Goal: Use online tool/utility: Utilize a website feature to perform a specific function

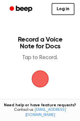
click at [40, 71] on span "button" at bounding box center [40, 79] width 26 height 26
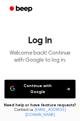
click at [41, 85] on button "Continue with Google" at bounding box center [40, 89] width 71 height 19
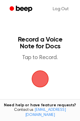
click at [39, 83] on span "button" at bounding box center [40, 78] width 27 height 27
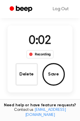
scroll to position [38, 0]
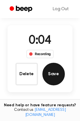
click at [51, 78] on button "Save" at bounding box center [54, 74] width 23 height 23
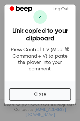
scroll to position [0, 0]
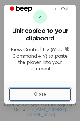
click at [54, 90] on button "Close" at bounding box center [40, 94] width 62 height 12
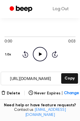
scroll to position [46, 0]
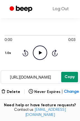
click at [75, 74] on button "Copy" at bounding box center [69, 77] width 17 height 10
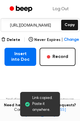
scroll to position [98, 0]
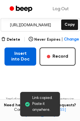
click at [16, 59] on button "Insert into Doc" at bounding box center [21, 56] width 32 height 18
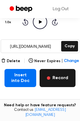
scroll to position [76, 0]
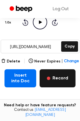
click at [57, 75] on button "Record" at bounding box center [58, 78] width 36 height 18
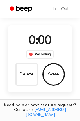
scroll to position [38, 0]
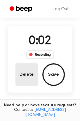
click at [35, 74] on button "Delete" at bounding box center [27, 74] width 23 height 23
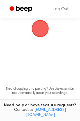
scroll to position [0, 0]
